Goal: Check status

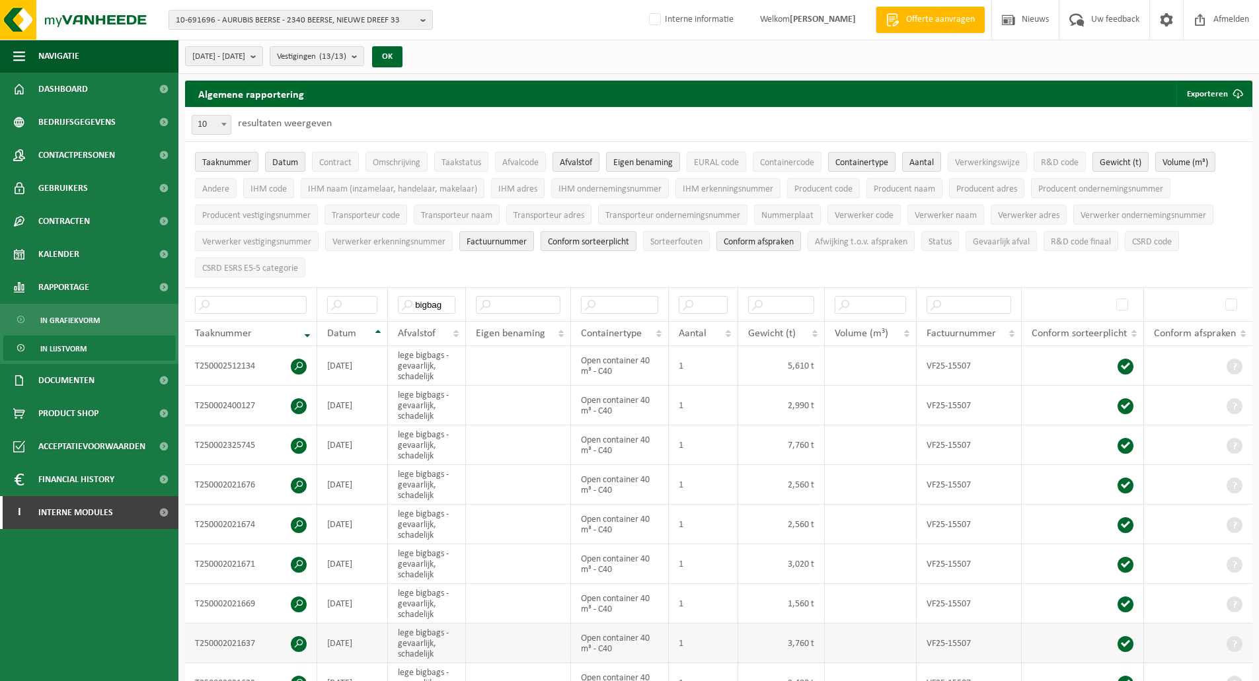
click at [529, 651] on td at bounding box center [518, 644] width 104 height 40
click at [282, 301] on input "text" at bounding box center [251, 305] width 112 height 18
type input "v"
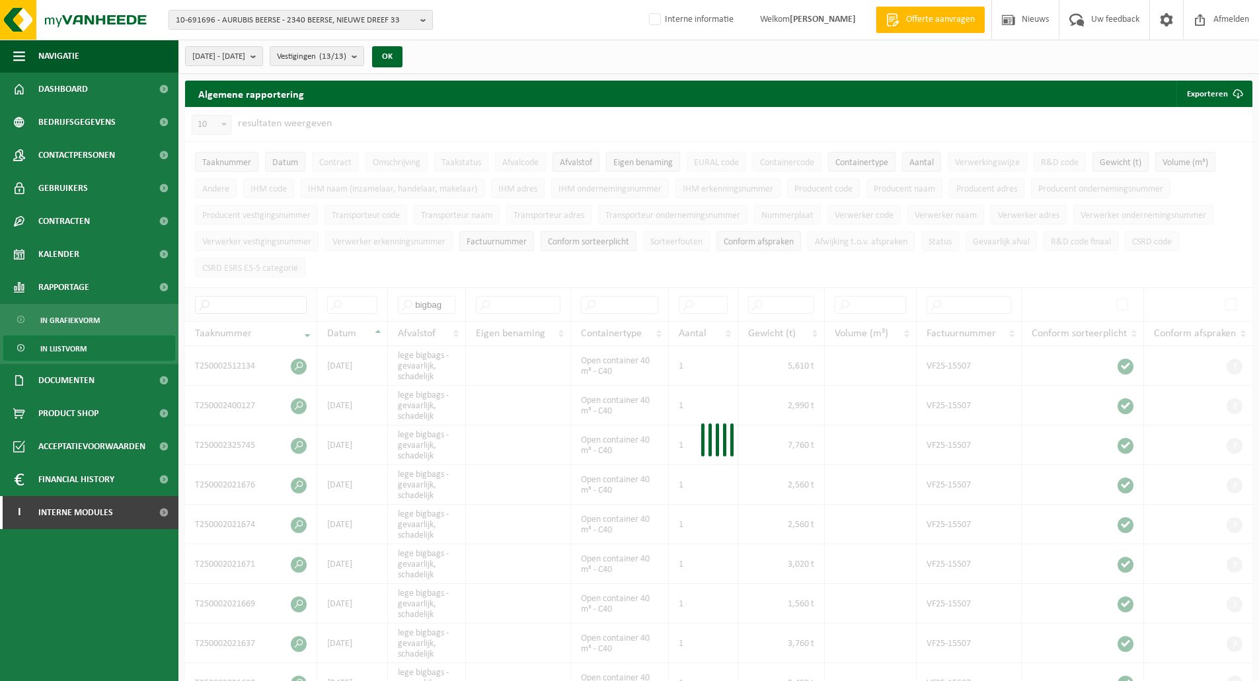
paste input "T250001801465"
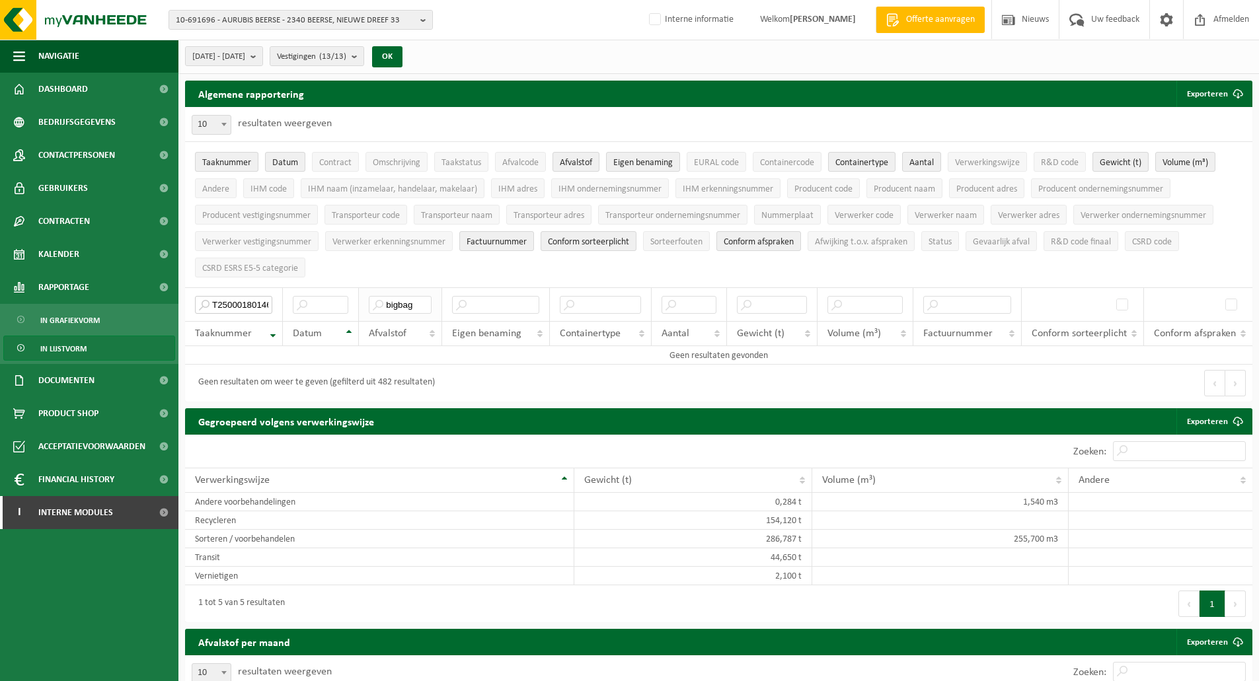
type input "T250001801465"
click at [414, 305] on input "bigbag" at bounding box center [400, 305] width 63 height 18
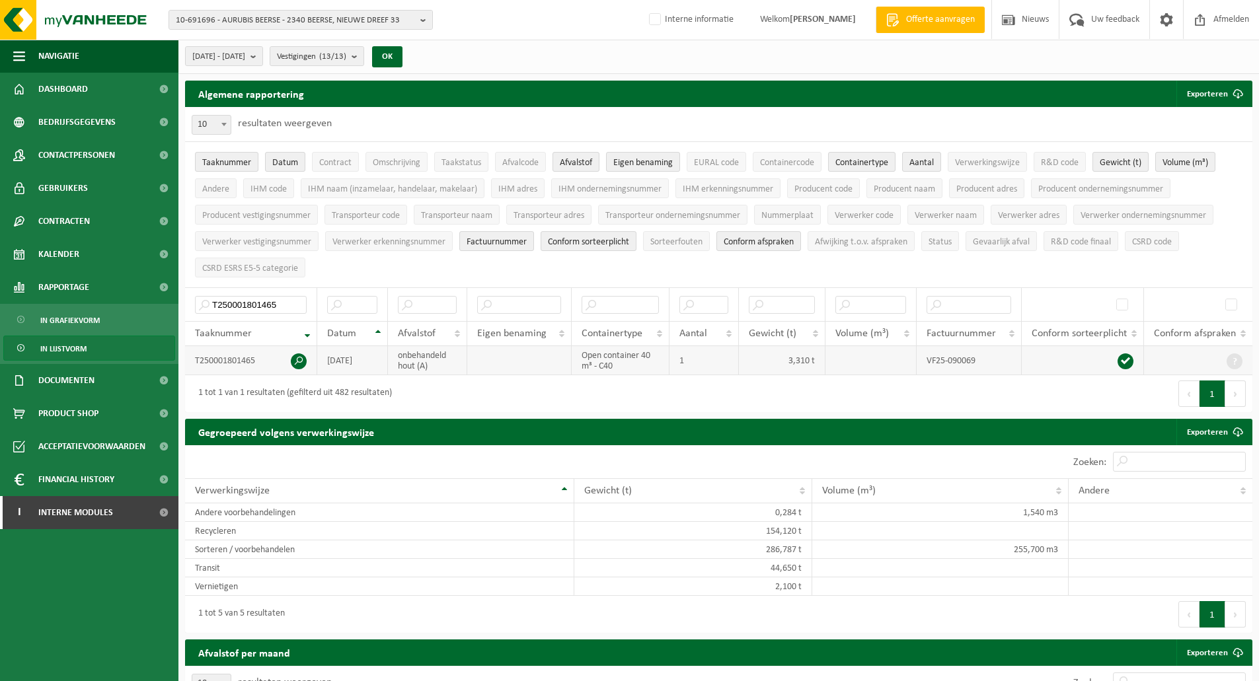
click at [289, 360] on td "T250001801465" at bounding box center [251, 360] width 132 height 29
click at [303, 361] on span at bounding box center [299, 362] width 16 height 16
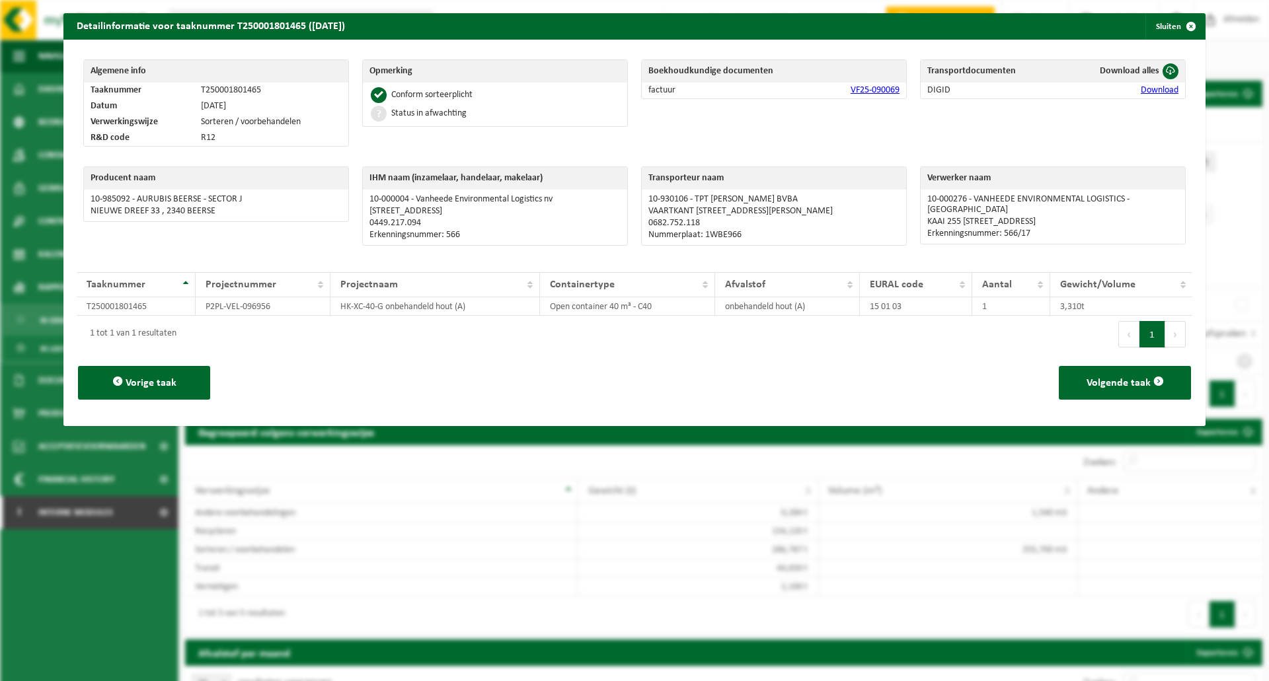
click at [855, 91] on link "VF25-090069" at bounding box center [875, 90] width 49 height 10
click at [648, 135] on div "Boekhoudkundige documenten factuur VF25-090069" at bounding box center [773, 106] width 279 height 107
click at [1157, 27] on button "Sluiten" at bounding box center [1174, 26] width 59 height 26
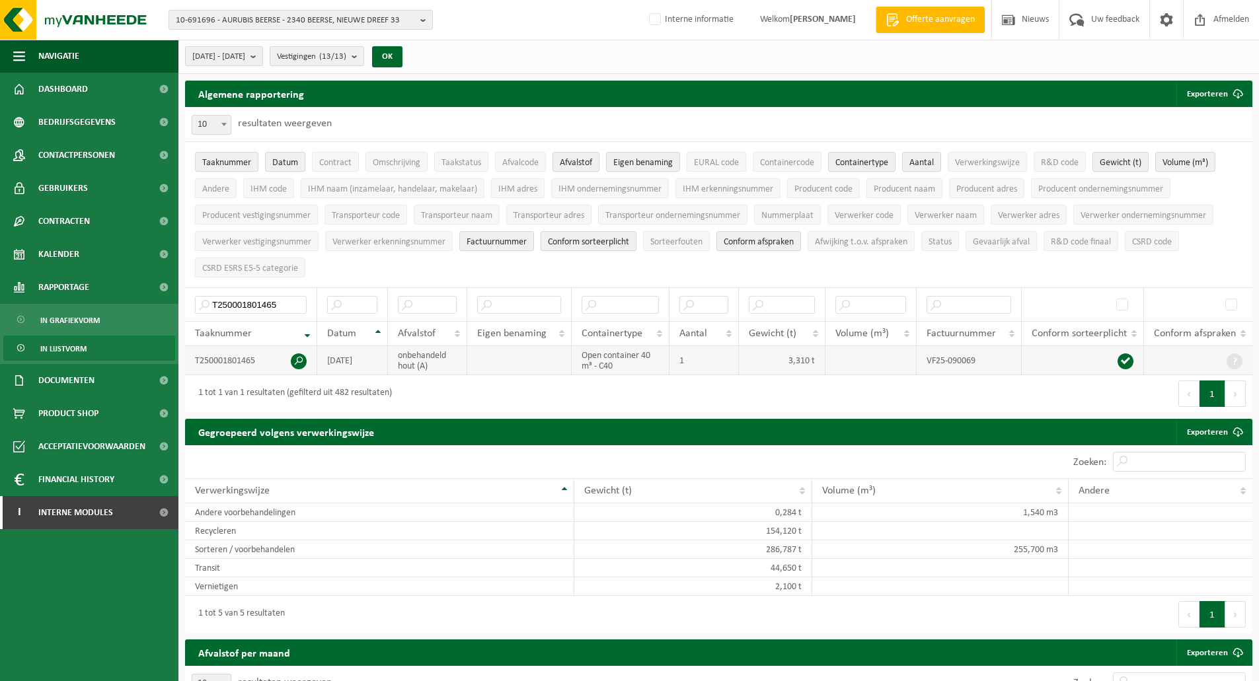
click at [936, 362] on td "VF25-090069" at bounding box center [969, 360] width 105 height 29
click at [304, 356] on span at bounding box center [299, 362] width 16 height 16
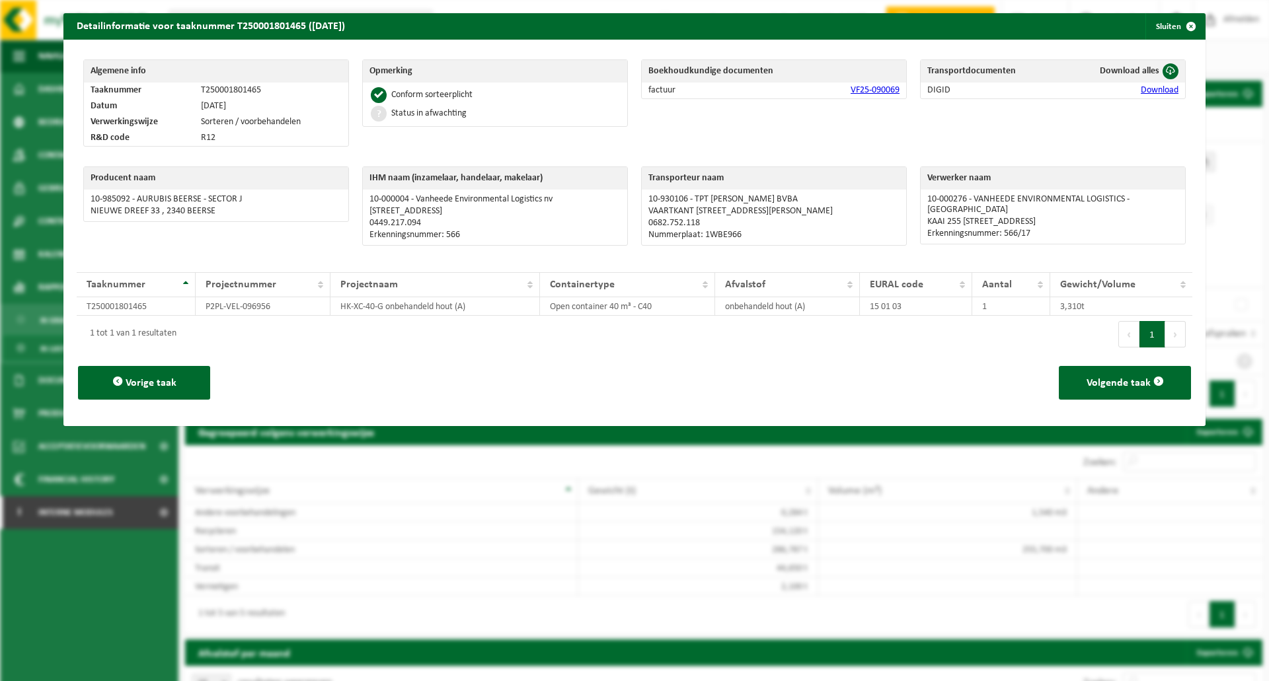
click at [872, 93] on link "VF25-090069" at bounding box center [875, 90] width 49 height 10
click at [126, 198] on p "10-985092 - AURUBIS BEERSE - SECTOR J" at bounding box center [216, 199] width 251 height 11
click at [1157, 30] on button "Sluiten" at bounding box center [1174, 26] width 59 height 26
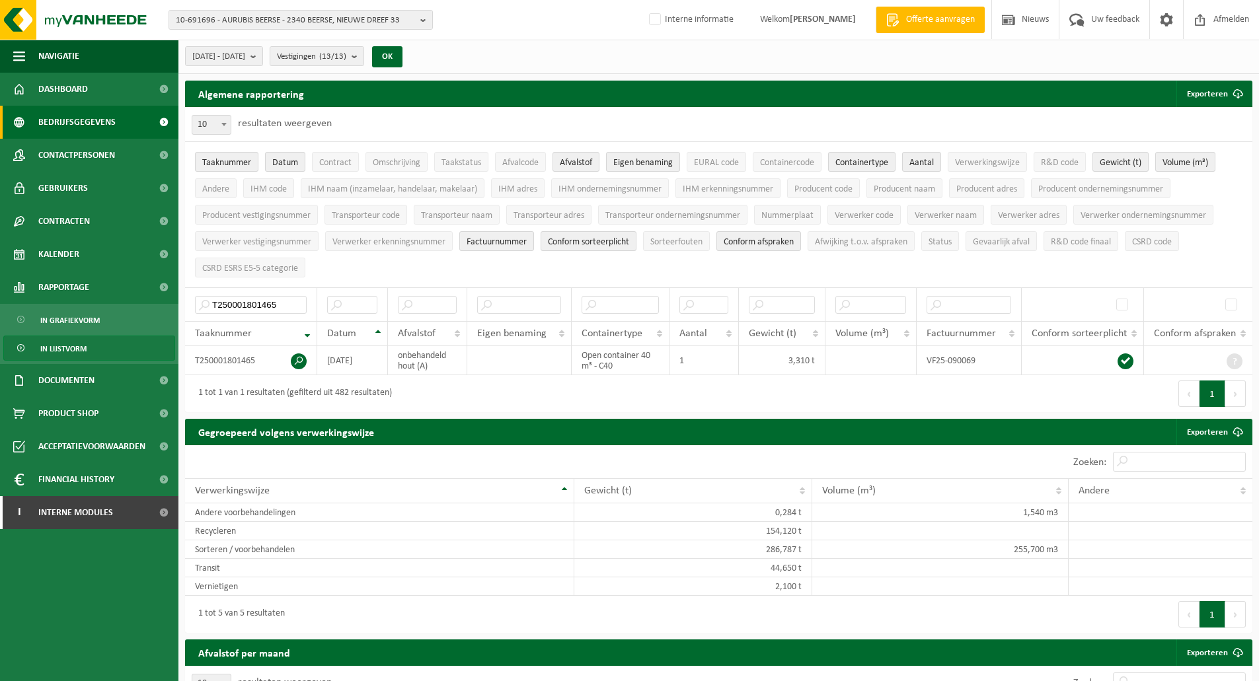
click at [75, 125] on span "Bedrijfsgegevens" at bounding box center [76, 122] width 77 height 33
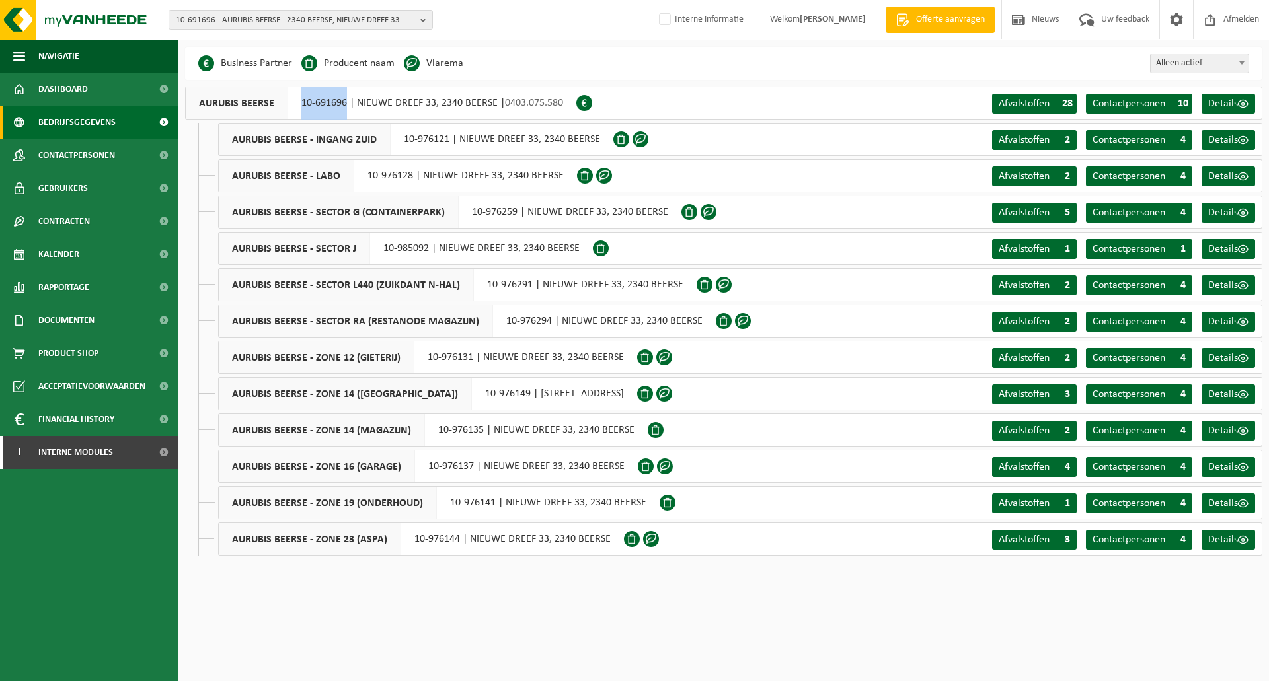
drag, startPoint x: 344, startPoint y: 102, endPoint x: 299, endPoint y: 108, distance: 46.0
click at [299, 108] on div "AURUBIS BEERSE 10-691696 | NIEUWE DREEF 33, 2340 BEERSE | 0403.075.580" at bounding box center [380, 103] width 391 height 33
copy div "10-691696"
click at [67, 283] on span "Rapportage" at bounding box center [63, 287] width 51 height 33
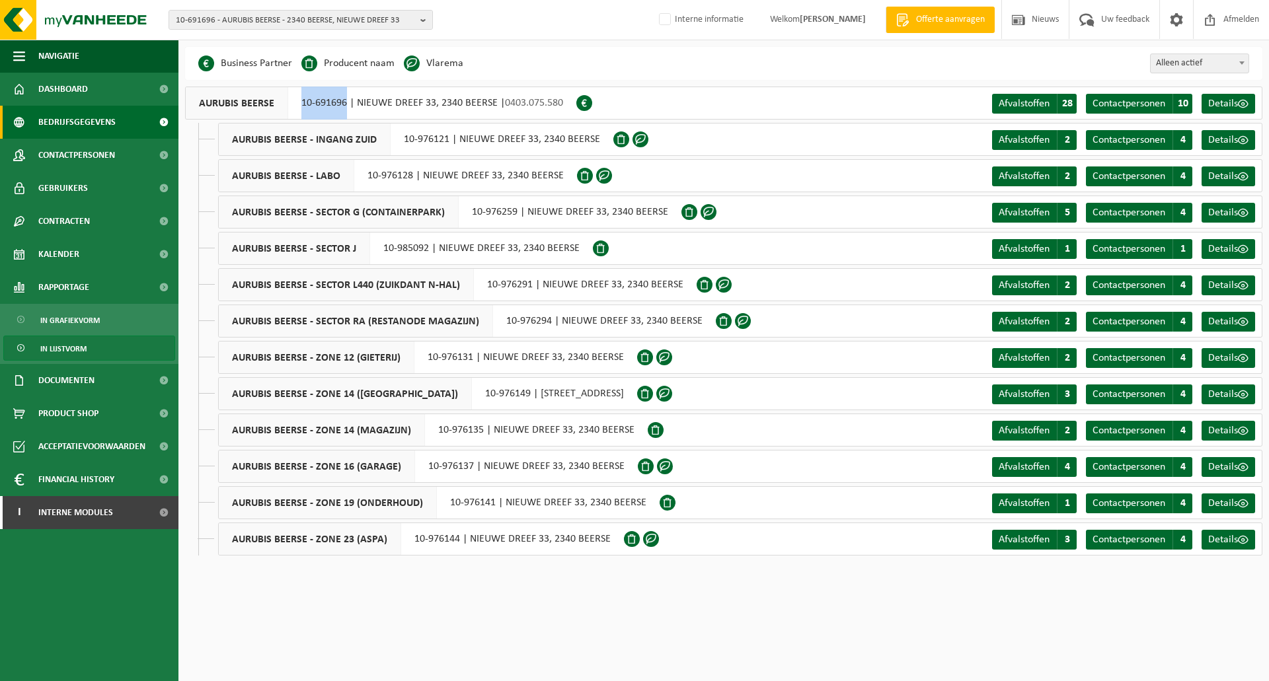
click at [69, 349] on span "In lijstvorm" at bounding box center [63, 348] width 46 height 25
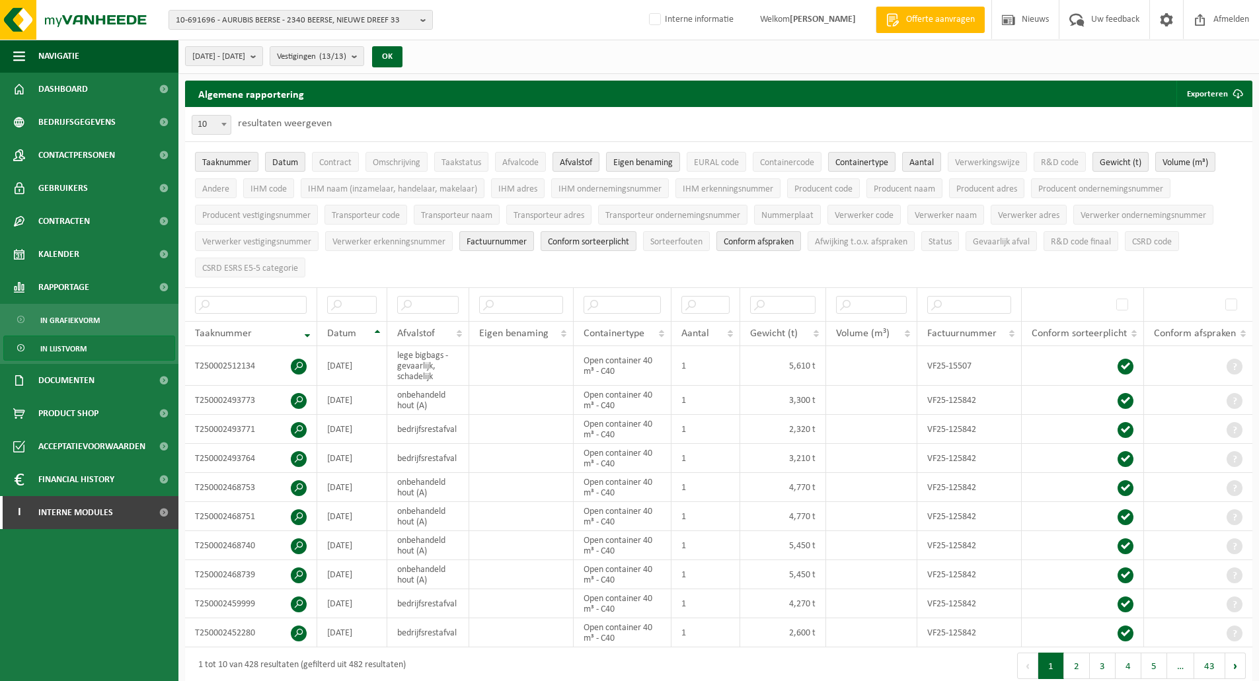
click at [931, 264] on ul "Taaknummer Datum Contract Omschrijving Taakstatus Afvalcode Afvalstof Eigen ben…" at bounding box center [718, 214] width 1067 height 145
click at [398, 268] on ul "Taaknummer Datum Contract Omschrijving Taakstatus Afvalcode Afvalstof Eigen ben…" at bounding box center [718, 214] width 1067 height 145
click at [565, 266] on ul "Taaknummer Datum Contract Omschrijving Taakstatus Afvalcode Afvalstof Eigen ben…" at bounding box center [718, 214] width 1067 height 145
click at [266, 305] on input "text" at bounding box center [251, 305] width 112 height 18
paste input "T250001834946"
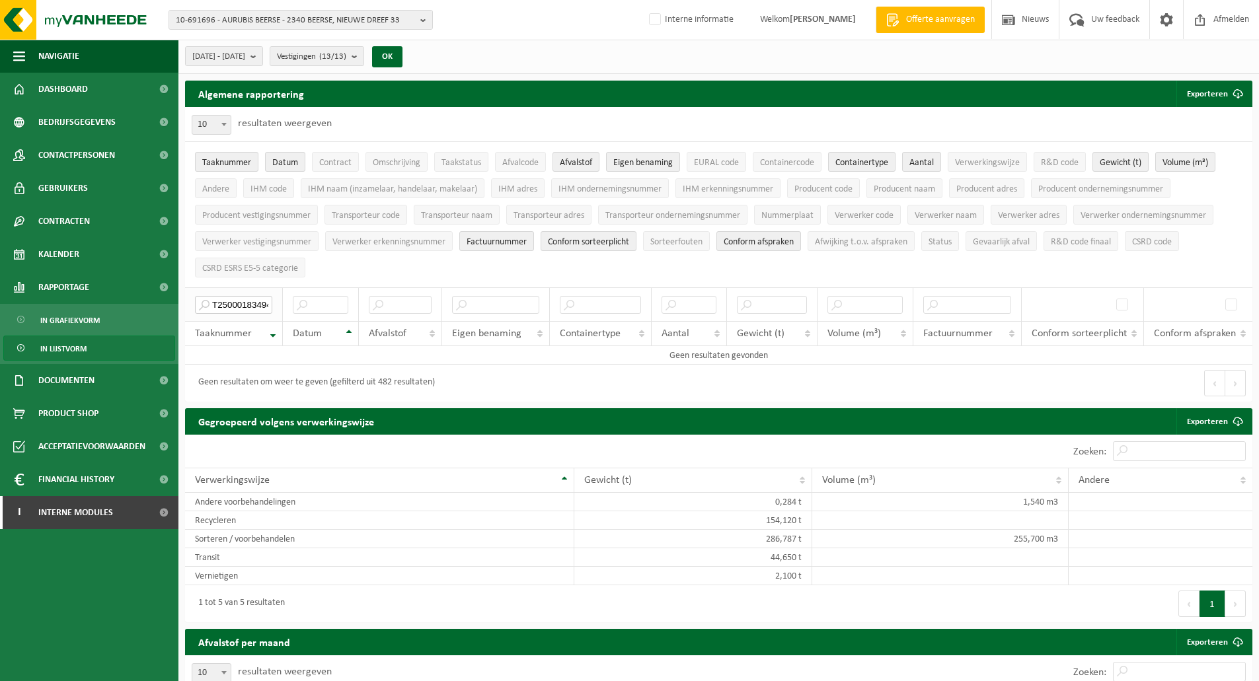
scroll to position [0, 8]
drag, startPoint x: 243, startPoint y: 303, endPoint x: 291, endPoint y: 299, distance: 48.4
click at [291, 299] on tr "T250001834946" at bounding box center [718, 304] width 1067 height 34
type input "T250001834946"
click at [443, 272] on ul "Taaknummer Datum Contract Omschrijving Taakstatus Afvalcode Afvalstof Eigen ben…" at bounding box center [718, 214] width 1067 height 145
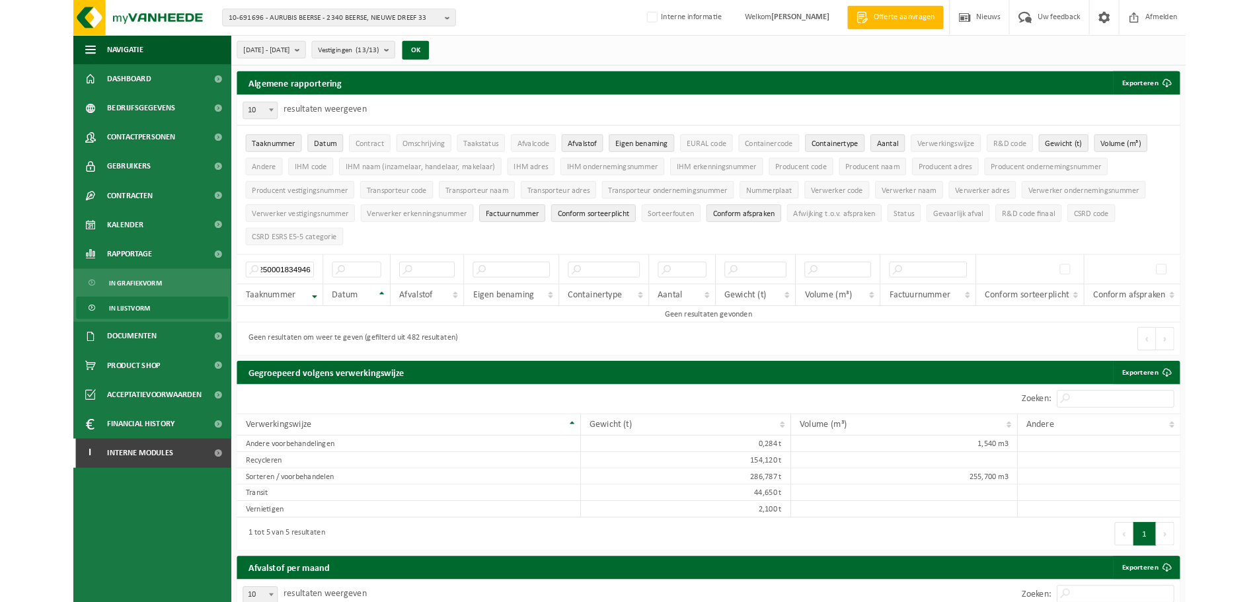
scroll to position [0, 0]
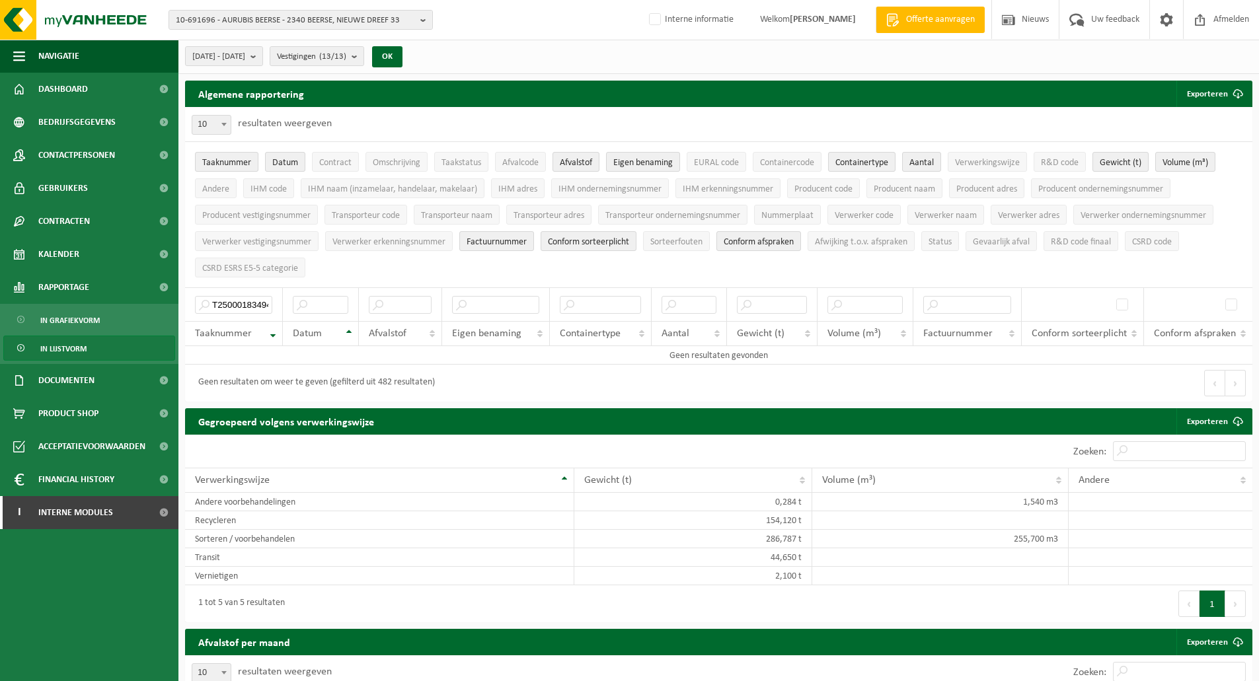
click at [443, 272] on ul "Taaknummer Datum Contract Omschrijving Taakstatus Afvalcode Afvalstof Eigen ben…" at bounding box center [718, 214] width 1067 height 145
click at [238, 302] on input "T250001834946" at bounding box center [233, 305] width 77 height 18
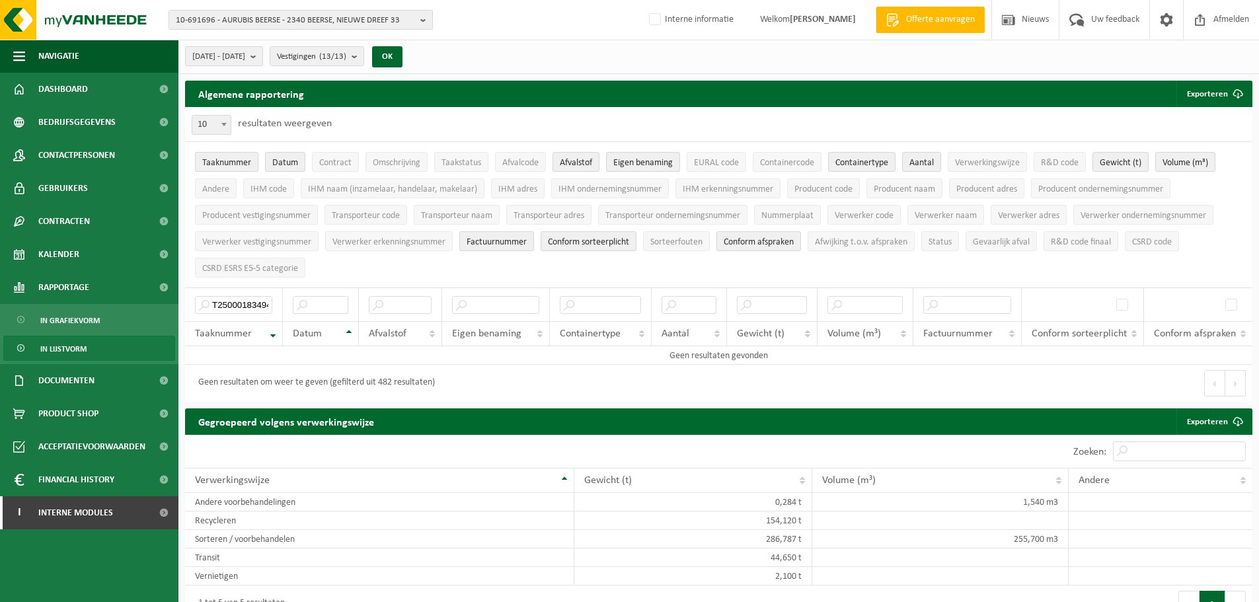
click at [477, 270] on ul "Taaknummer Datum Contract Omschrijving Taakstatus Afvalcode Afvalstof Eigen ben…" at bounding box center [718, 214] width 1067 height 145
